Goal: Task Accomplishment & Management: Complete application form

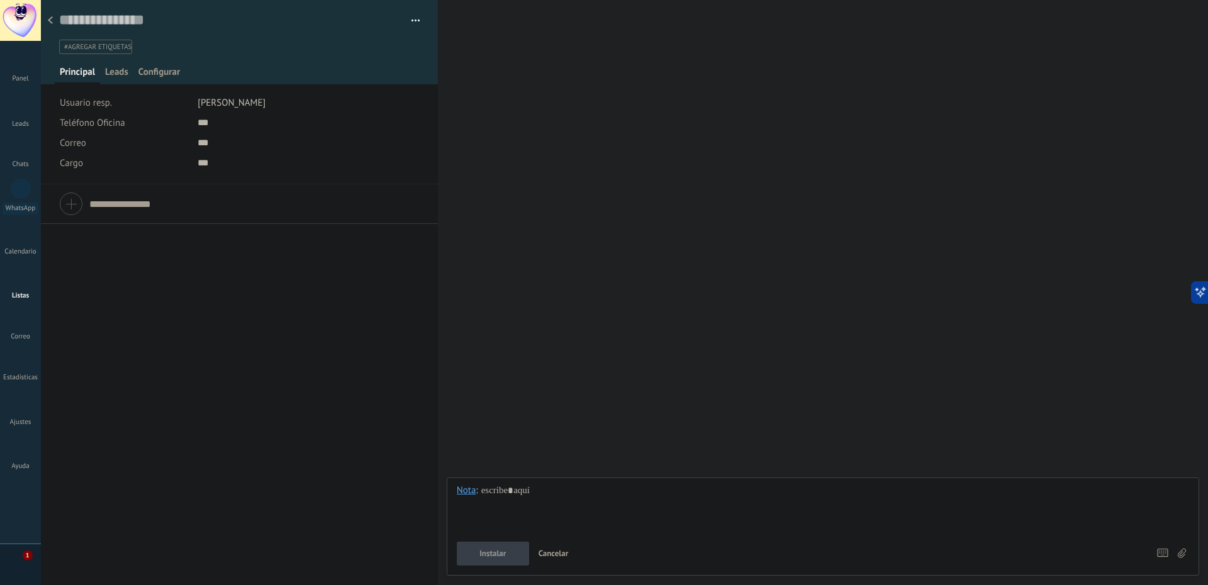
click at [17, 274] on div at bounding box center [20, 277] width 19 height 22
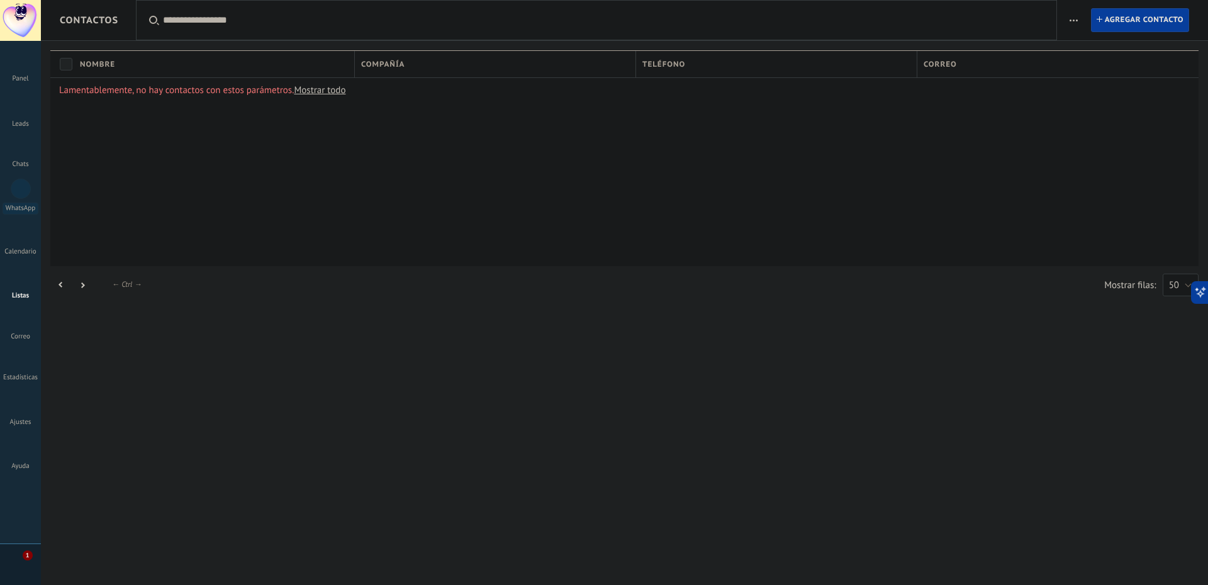
drag, startPoint x: 1075, startPoint y: 79, endPoint x: 972, endPoint y: 197, distance: 156.6
click at [972, 197] on div "Lamentablemente, no hay contactos con estos parámetros. Mostrar todo" at bounding box center [624, 171] width 1148 height 189
click at [1117, 16] on span "Agregar contacto" at bounding box center [1144, 20] width 79 height 23
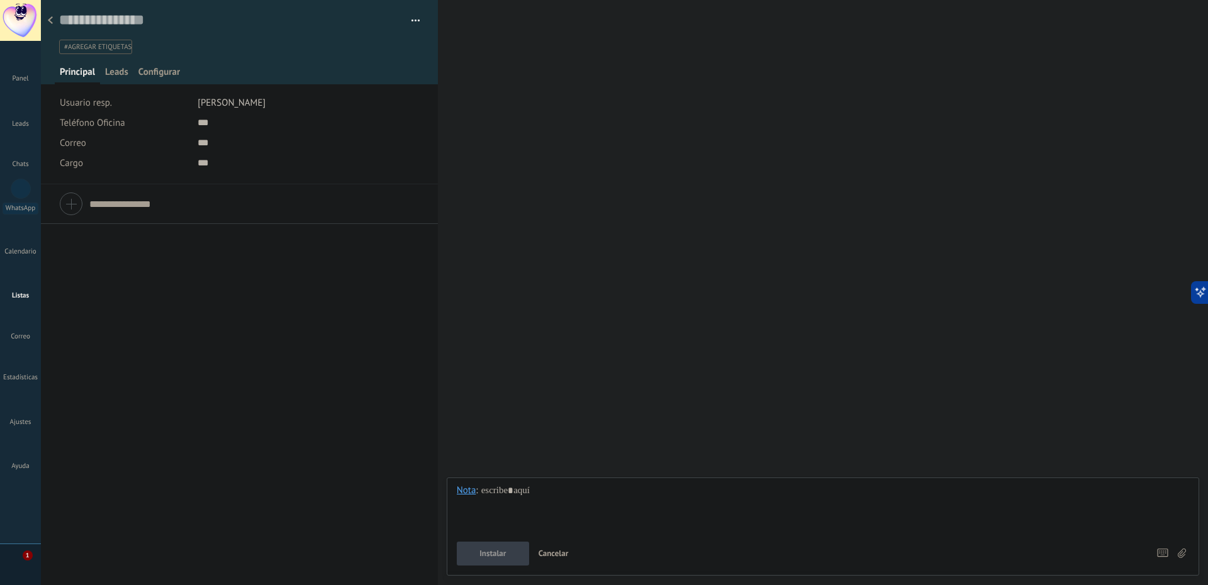
click at [223, 104] on span "[PERSON_NAME]" at bounding box center [232, 103] width 68 height 12
click at [610, 184] on div "Buscar Carga más Participantes:" at bounding box center [823, 292] width 770 height 585
click at [132, 29] on input "text" at bounding box center [230, 20] width 343 height 19
click at [413, 16] on button "button" at bounding box center [411, 20] width 18 height 19
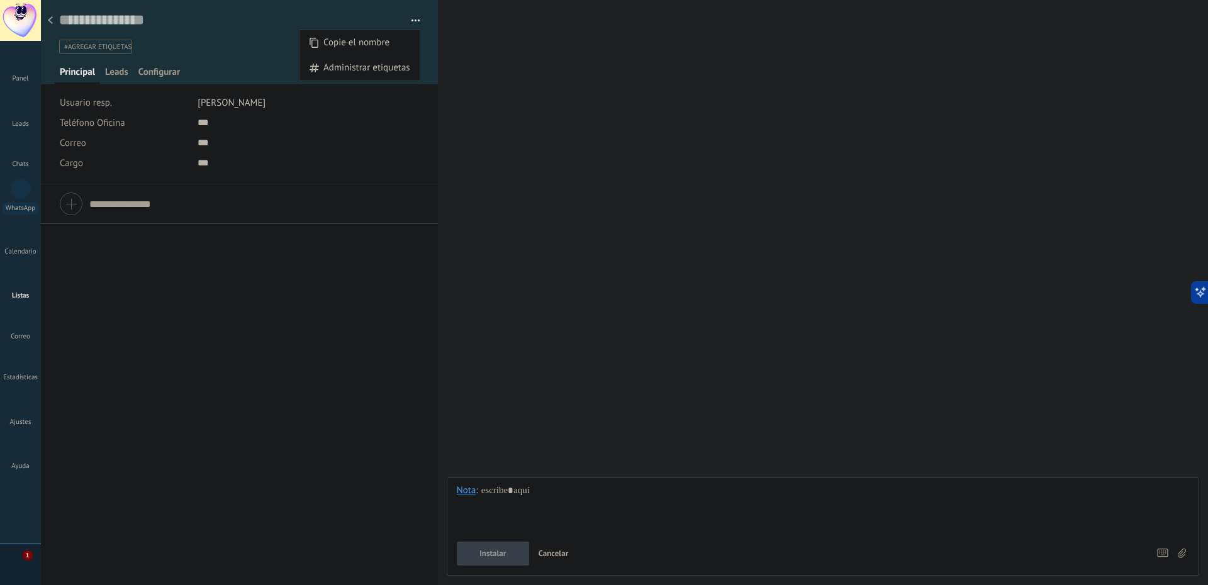
click at [735, 150] on div "Buscar Carga más Participantes:" at bounding box center [823, 292] width 770 height 585
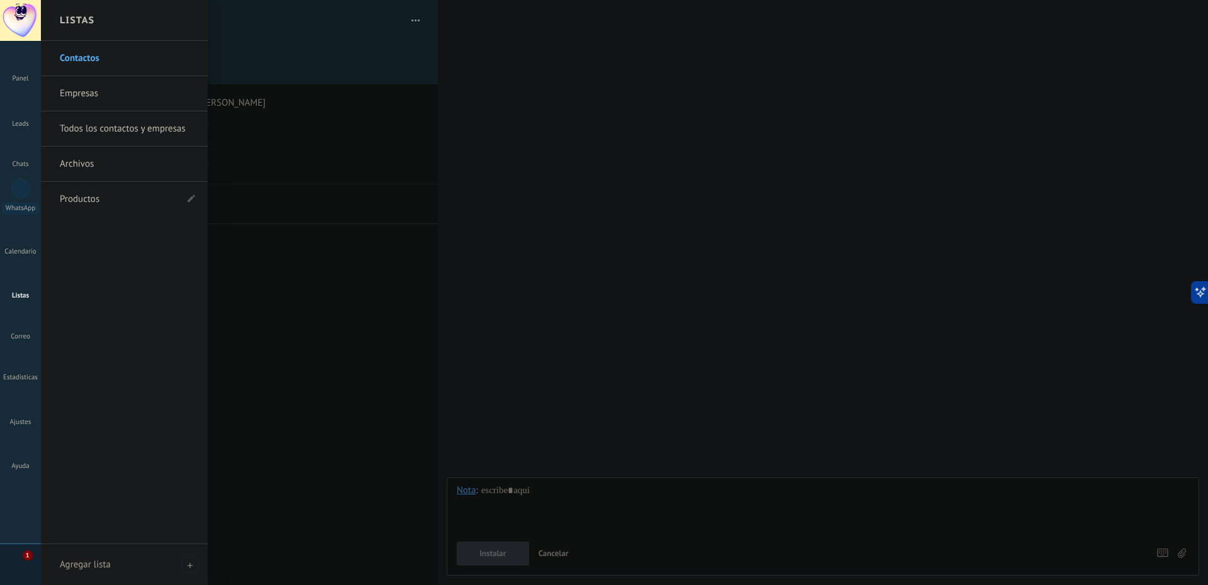
click at [23, 272] on div at bounding box center [20, 277] width 19 height 22
